Goal: Task Accomplishment & Management: Manage account settings

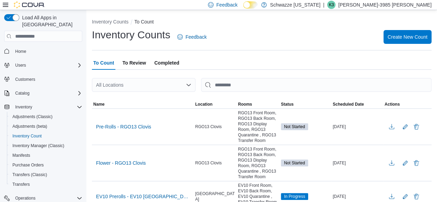
click at [389, 4] on p "[PERSON_NAME]-3985 [PERSON_NAME]" at bounding box center [384, 5] width 93 height 8
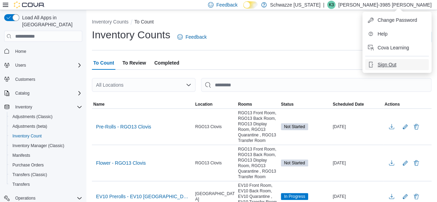
click at [380, 59] on button "Sign Out" at bounding box center [397, 64] width 64 height 11
